Goal: Transaction & Acquisition: Purchase product/service

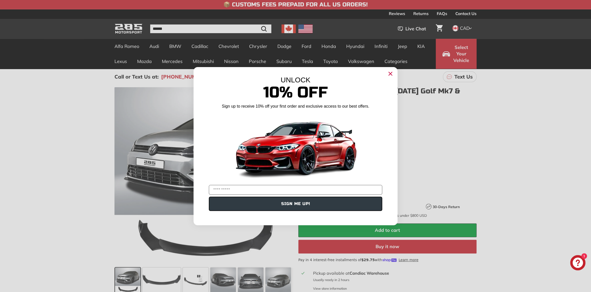
click at [389, 74] on circle "Close dialog" at bounding box center [391, 74] width 8 height 8
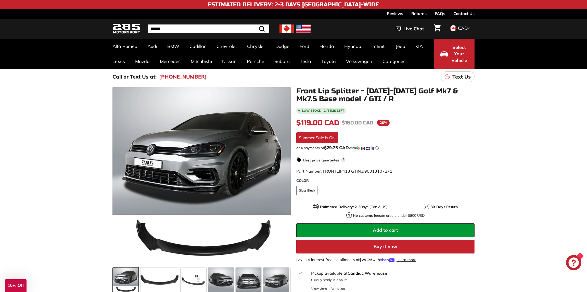
click at [537, 164] on div ".cls-1{fill:none;stroke:#000;stroke-miterlimit:10;stroke-width:2px} .cls-1{fill…" at bounding box center [293, 194] width 587 height 218
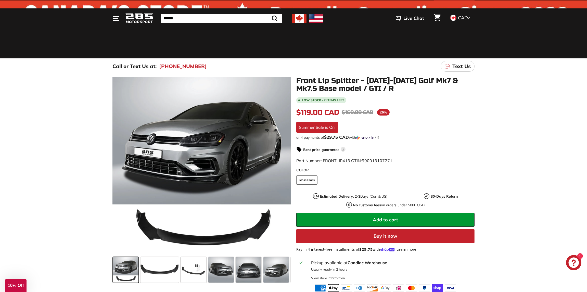
scroll to position [102, 0]
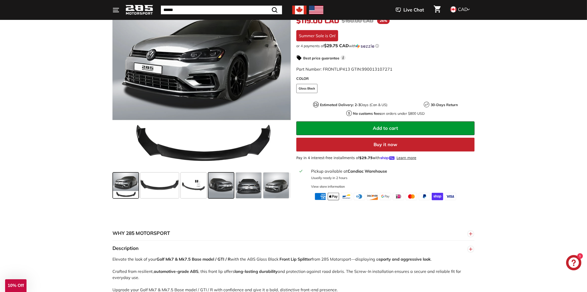
click at [220, 185] on span at bounding box center [221, 186] width 26 height 26
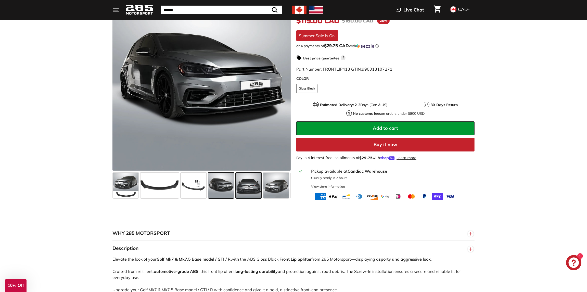
click at [253, 190] on span at bounding box center [249, 186] width 26 height 26
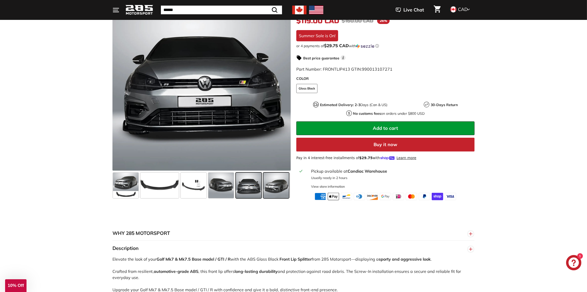
click at [276, 187] on span at bounding box center [276, 186] width 26 height 26
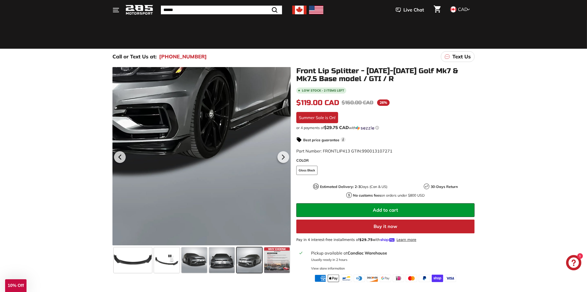
scroll to position [51, 0]
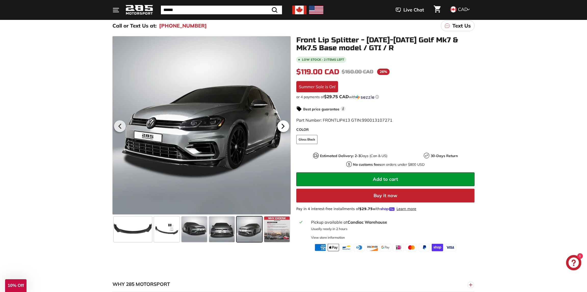
click at [282, 128] on icon at bounding box center [283, 126] width 2 height 4
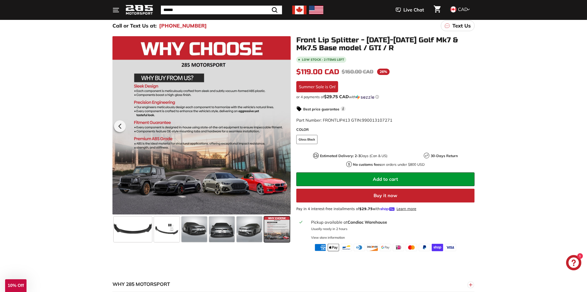
click at [282, 128] on div at bounding box center [201, 125] width 178 height 178
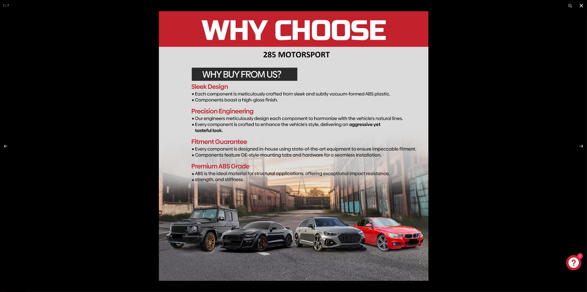
click at [581, 5] on button at bounding box center [581, 5] width 11 height 11
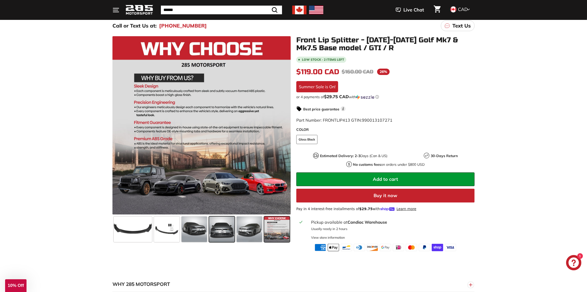
click at [223, 232] on span at bounding box center [222, 230] width 26 height 26
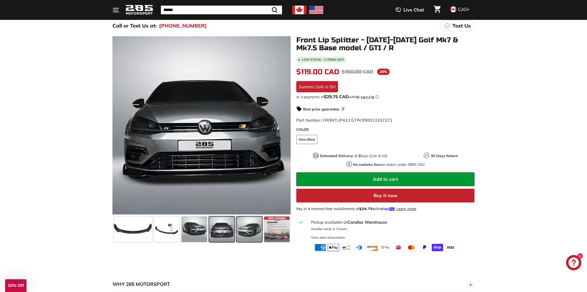
click at [249, 235] on span at bounding box center [250, 230] width 26 height 26
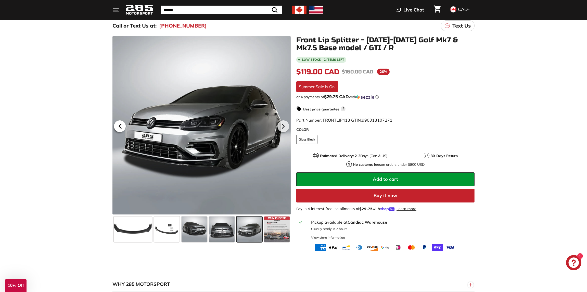
click at [121, 128] on icon at bounding box center [120, 126] width 2 height 4
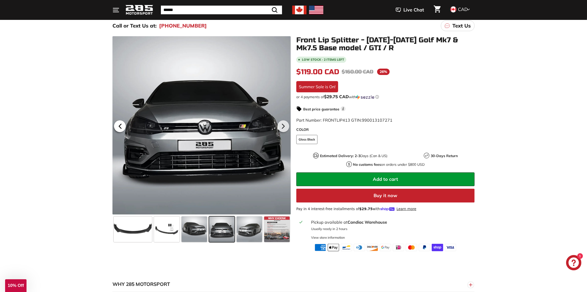
click at [121, 128] on icon at bounding box center [120, 126] width 2 height 4
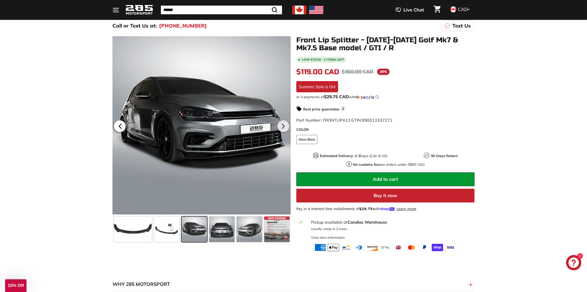
click at [121, 128] on icon at bounding box center [120, 126] width 2 height 4
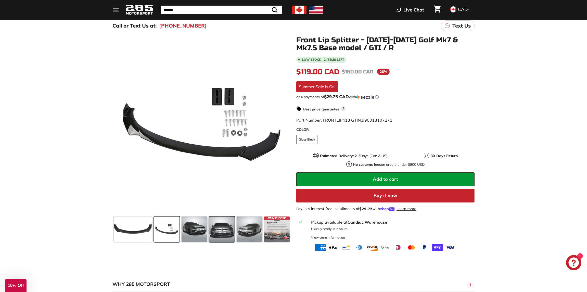
click at [228, 233] on span at bounding box center [222, 230] width 26 height 26
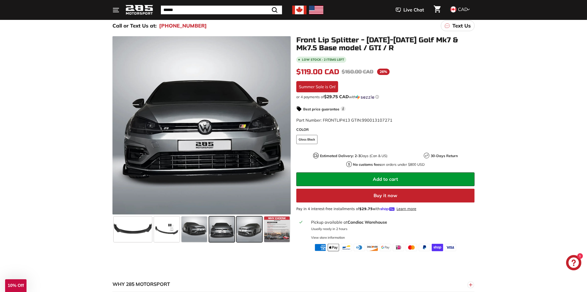
click at [243, 236] on span at bounding box center [250, 230] width 26 height 26
